Goal: Information Seeking & Learning: Learn about a topic

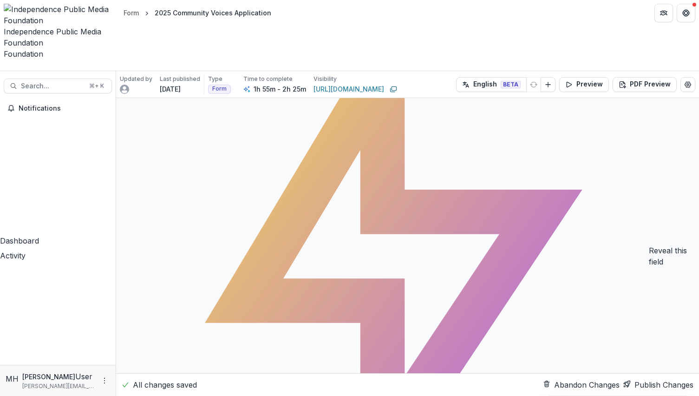
scroll to position [2, 0]
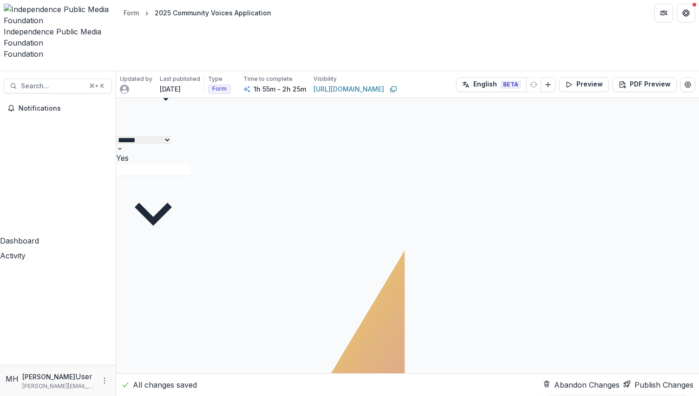
scroll to position [13786, 0]
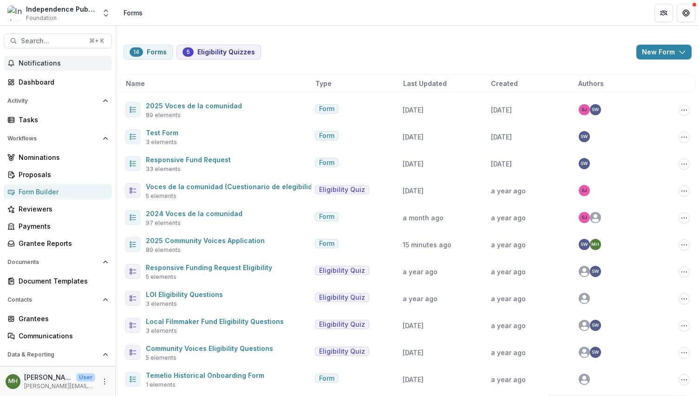
click at [46, 60] on span "Notifications" at bounding box center [64, 63] width 90 height 8
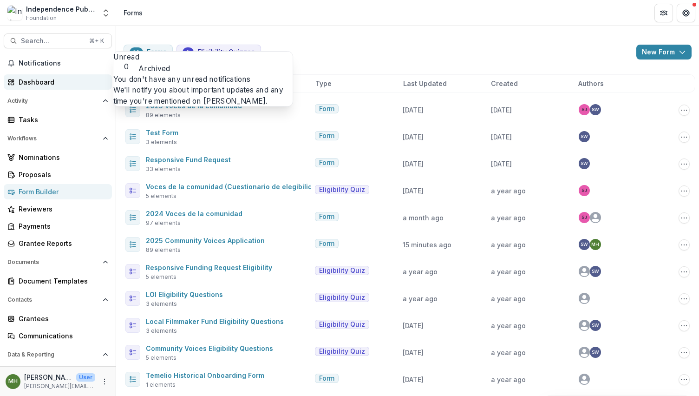
click at [34, 80] on div "Dashboard" at bounding box center [62, 82] width 86 height 10
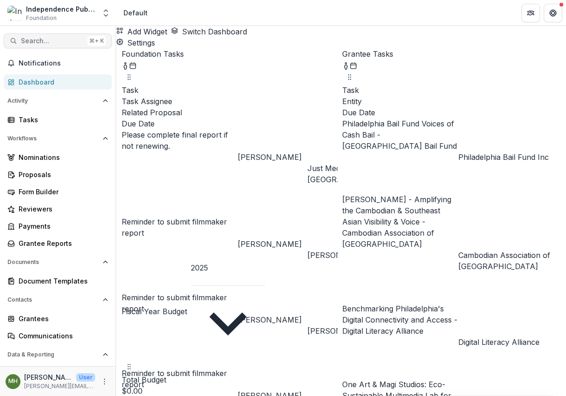
click at [56, 39] on span "Search..." at bounding box center [52, 41] width 63 height 8
type input "**********"
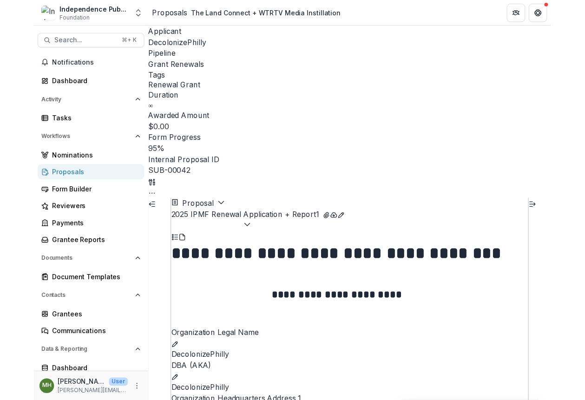
scroll to position [3481, 0]
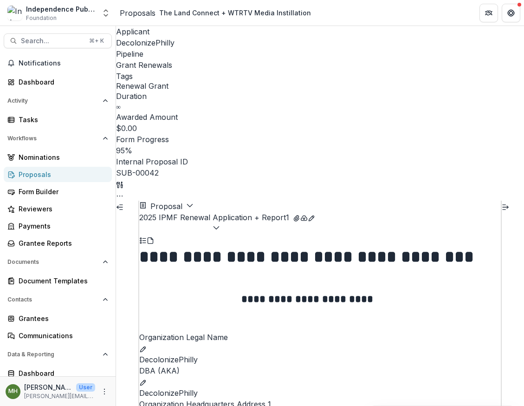
drag, startPoint x: 403, startPoint y: 232, endPoint x: 296, endPoint y: 1, distance: 254.3
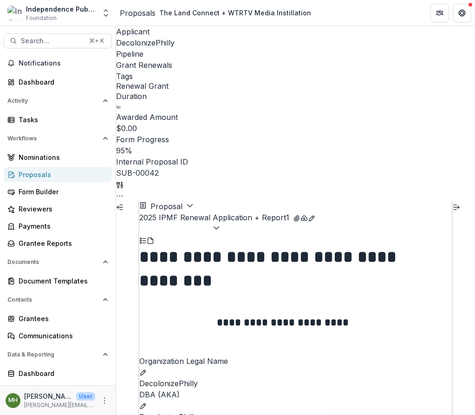
scroll to position [3395, 0]
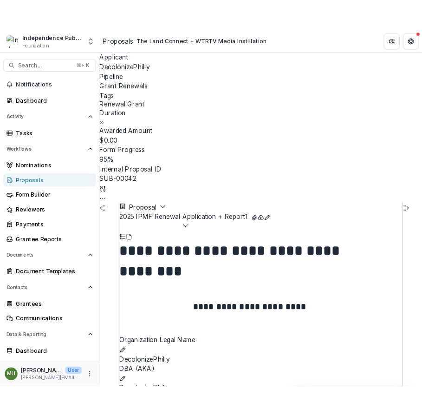
scroll to position [3326, 0]
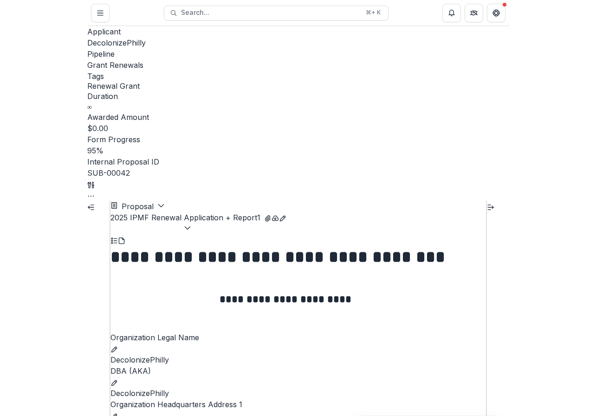
scroll to position [3235, 0]
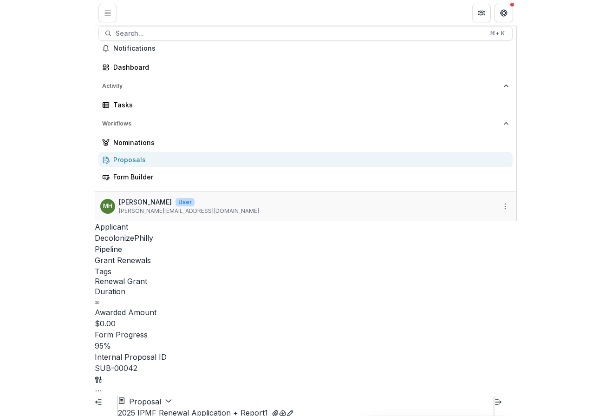
scroll to position [3155, 0]
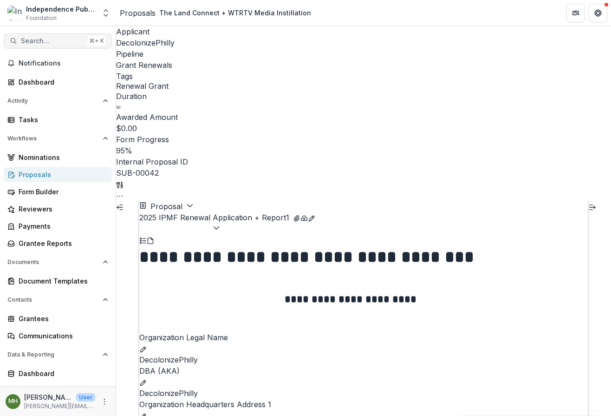
click at [39, 39] on span "Search..." at bounding box center [52, 41] width 63 height 8
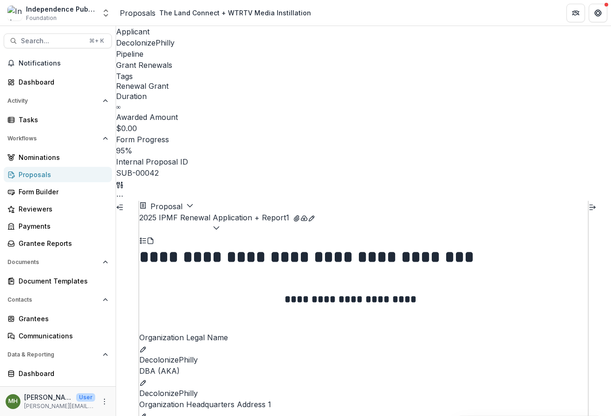
type input "*****"
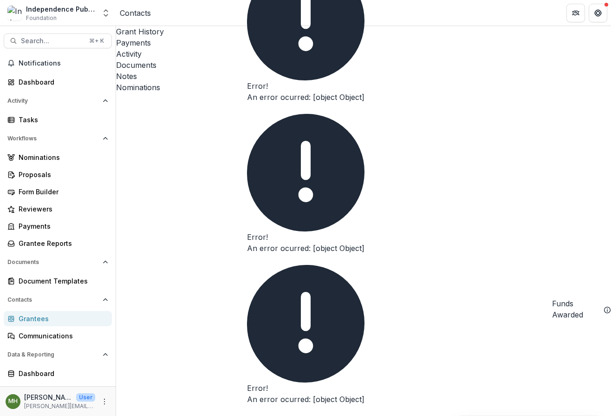
click at [247, 111] on icon "Close" at bounding box center [247, 111] width 0 height 0
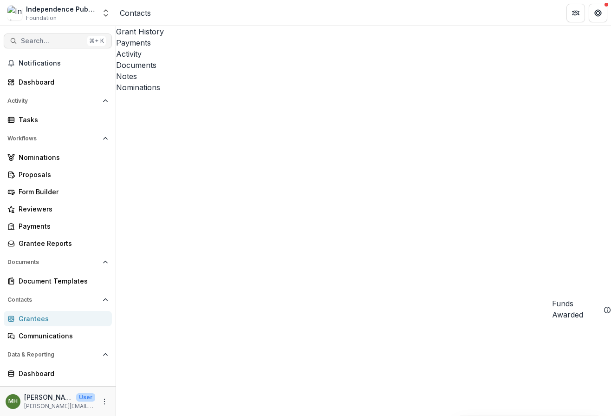
click at [53, 39] on span "Search..." at bounding box center [52, 41] width 63 height 8
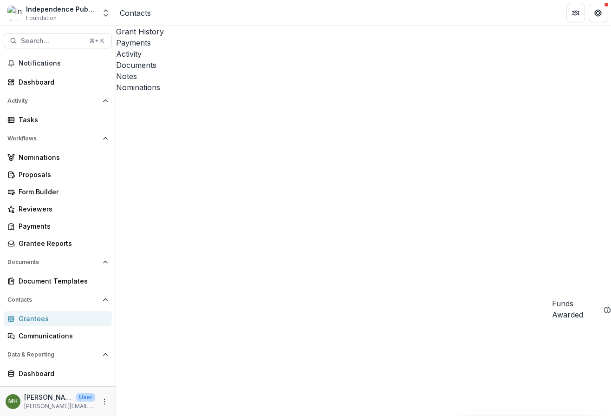
type input "**********"
